Goal: Register for event/course

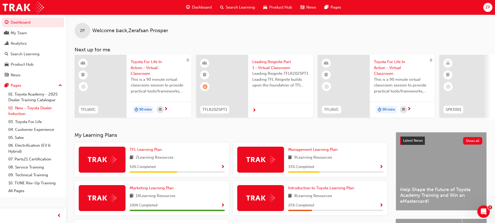
click at [29, 110] on link "02. New - Toyota Dealer Induction" at bounding box center [35, 111] width 58 height 14
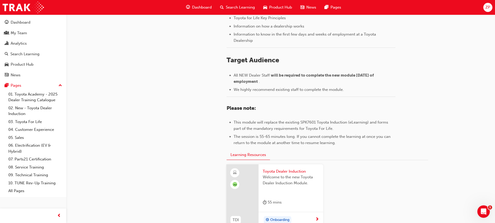
scroll to position [234, 0]
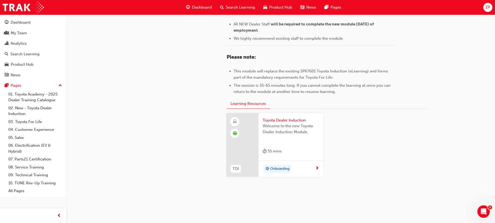
click at [287, 118] on span "Toyota Dealer Induction" at bounding box center [291, 121] width 56 height 6
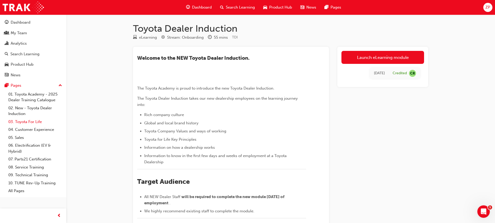
click at [33, 120] on link "03. Toyota For Life" at bounding box center [35, 122] width 58 height 8
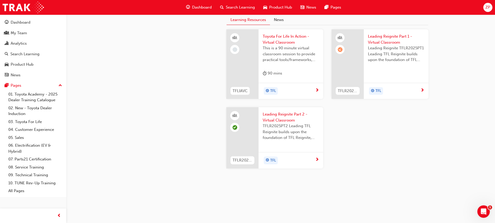
scroll to position [494, 0]
click at [276, 45] on span "Toyota For Life In Action - Virtual Classroom" at bounding box center [291, 40] width 56 height 12
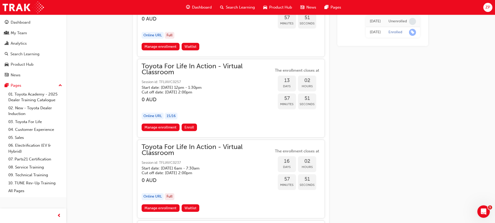
scroll to position [2445, 0]
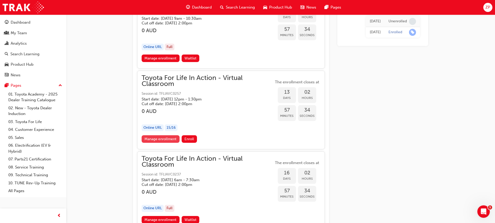
click at [161, 139] on link "Manage enrollment" at bounding box center [161, 139] width 38 height 8
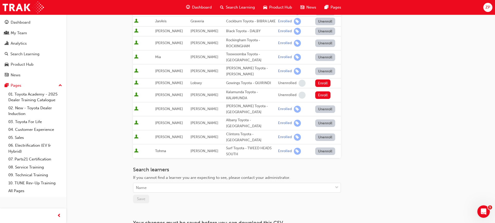
scroll to position [182, 0]
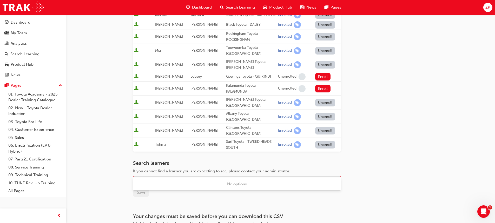
click at [150, 177] on div "Name" at bounding box center [233, 181] width 200 height 9
type input "t"
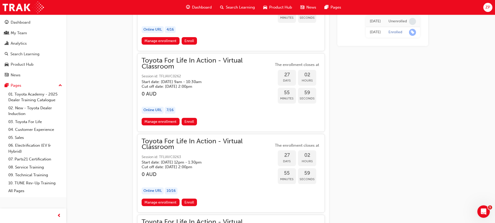
scroll to position [4733, 0]
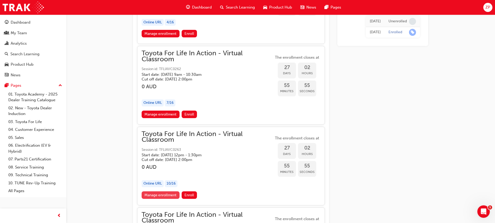
click at [163, 194] on link "Manage enrollment" at bounding box center [161, 196] width 38 height 8
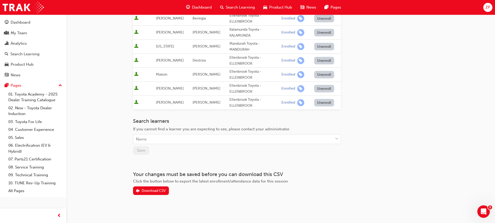
scroll to position [141, 0]
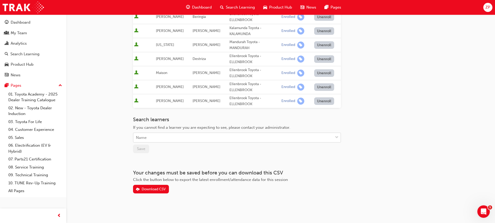
click at [167, 138] on div "Name" at bounding box center [233, 137] width 200 height 9
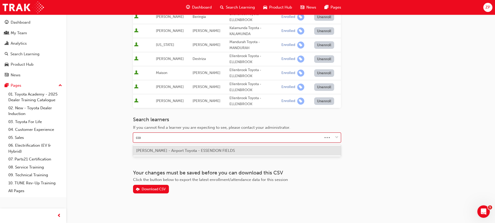
type input "[PERSON_NAME]"
click at [171, 150] on span "[PERSON_NAME] - Midland Toyota - MIDLAND" at bounding box center [178, 150] width 84 height 5
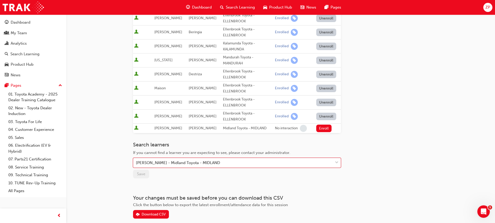
scroll to position [151, 0]
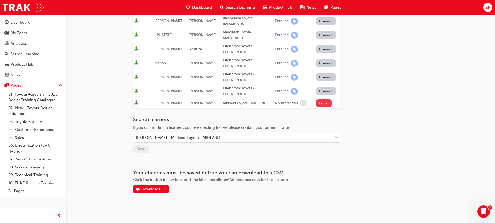
click at [324, 106] on button "Enroll" at bounding box center [324, 104] width 16 height 8
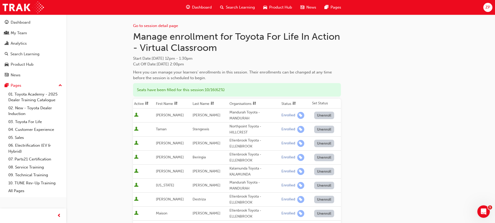
scroll to position [178, 0]
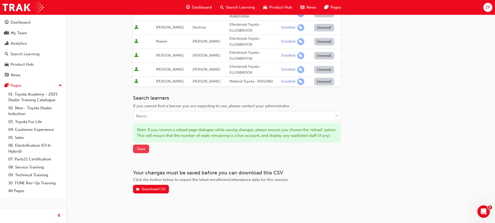
click at [146, 151] on button "Save" at bounding box center [141, 149] width 16 height 9
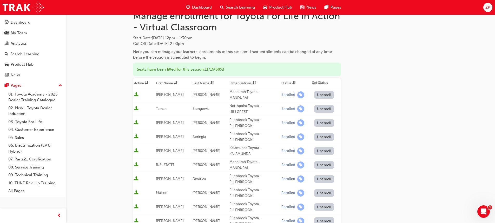
scroll to position [0, 0]
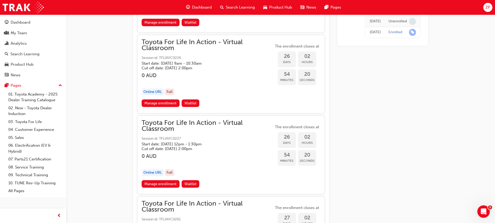
scroll to position [4473, 0]
